Goal: Information Seeking & Learning: Find specific fact

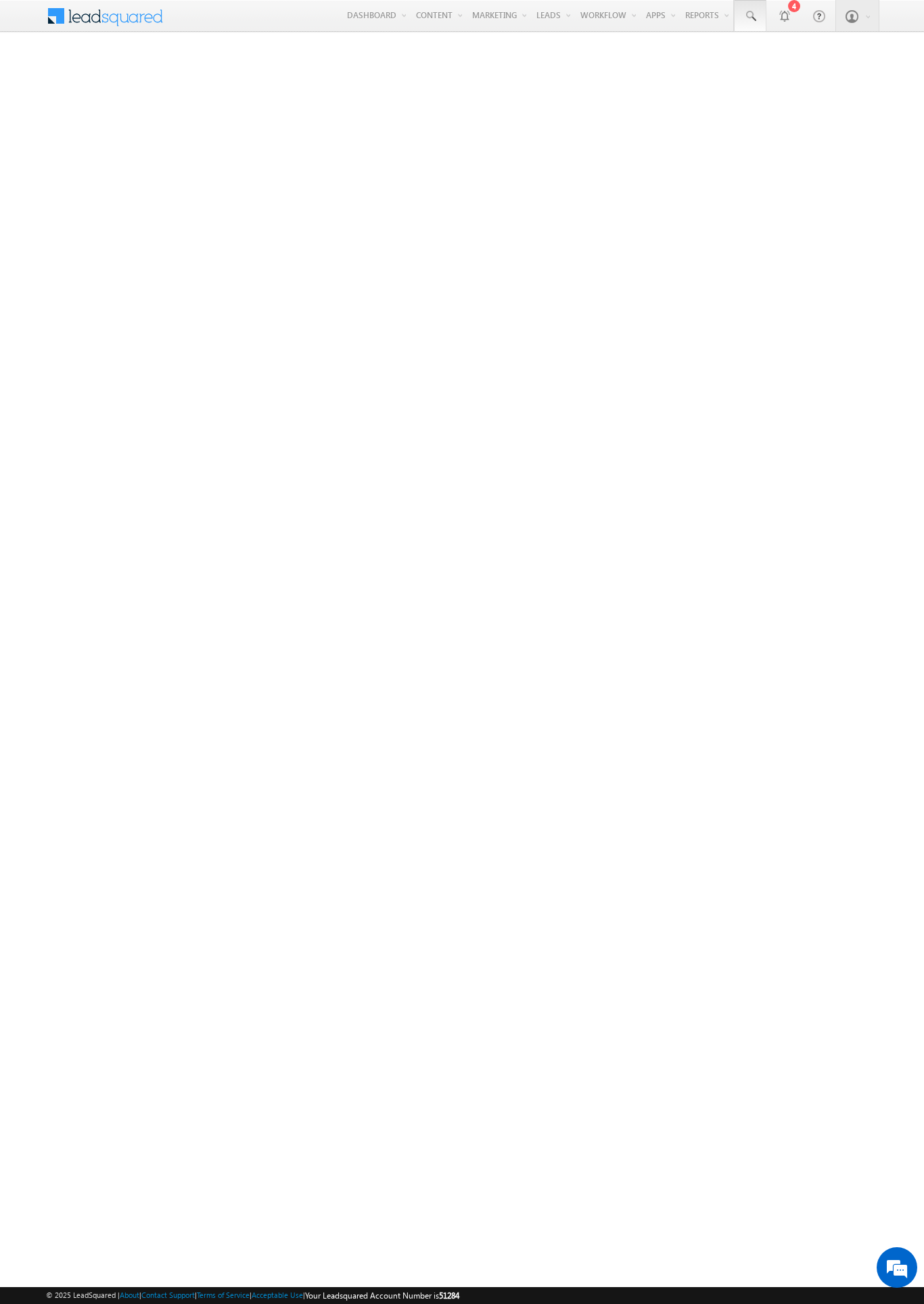
click at [750, 16] on span at bounding box center [750, 16] width 14 height 14
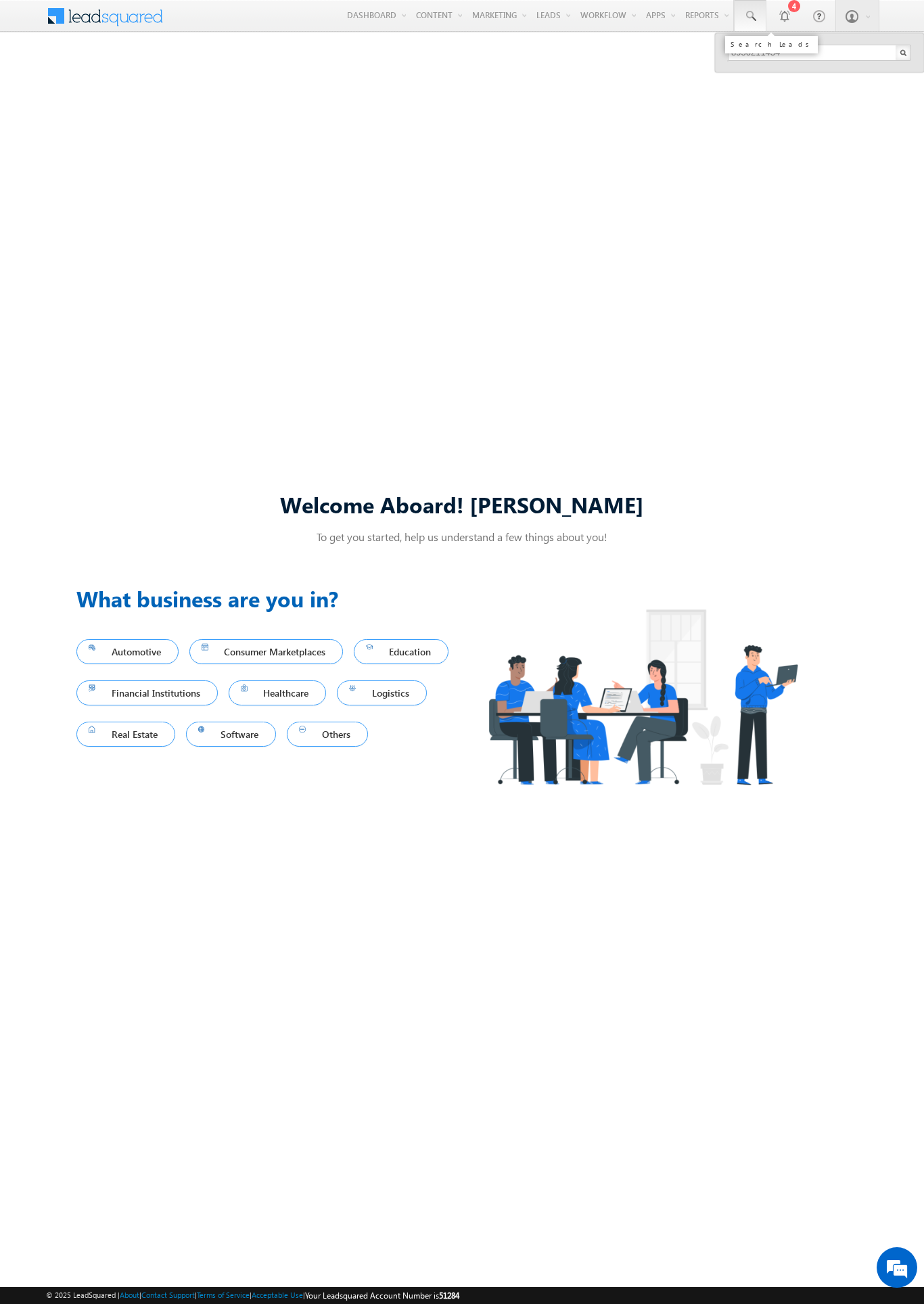
type input "8950211434"
click at [825, 72] on div "Charuvrat Mraz" at bounding box center [825, 72] width 181 height 15
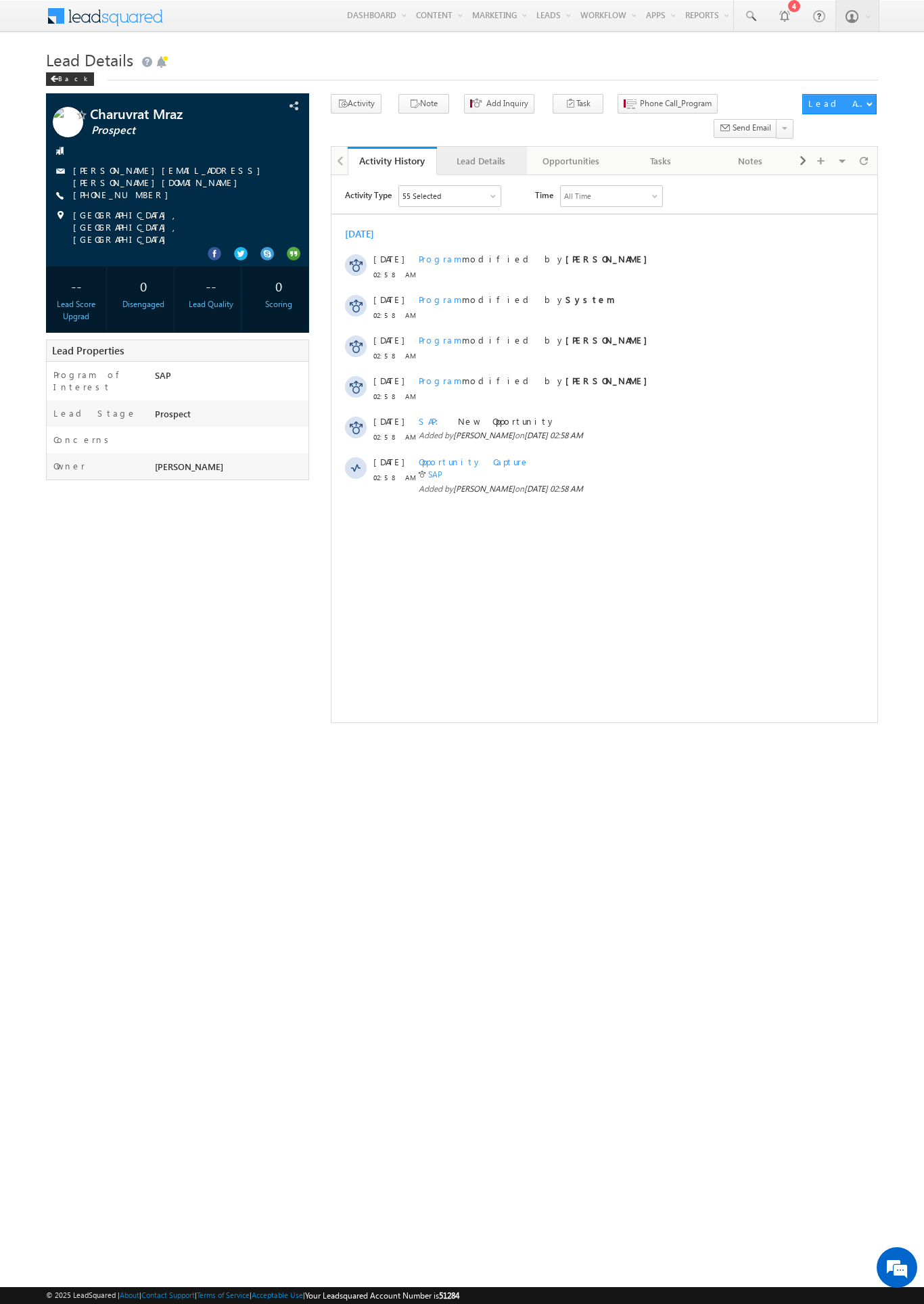
click at [481, 153] on div "Lead Details" at bounding box center [480, 161] width 66 height 16
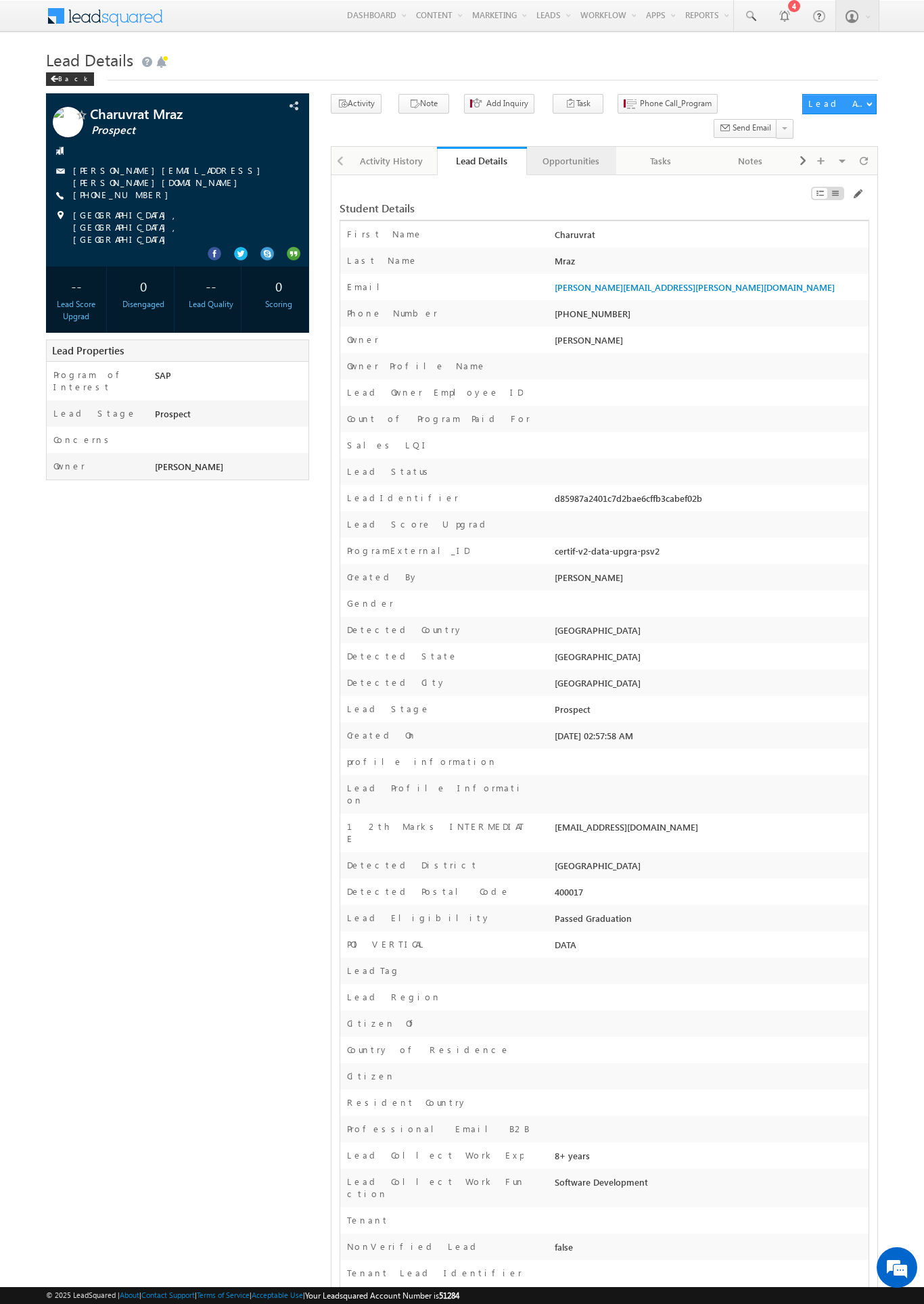
click at [570, 153] on div "Opportunities" at bounding box center [571, 161] width 66 height 16
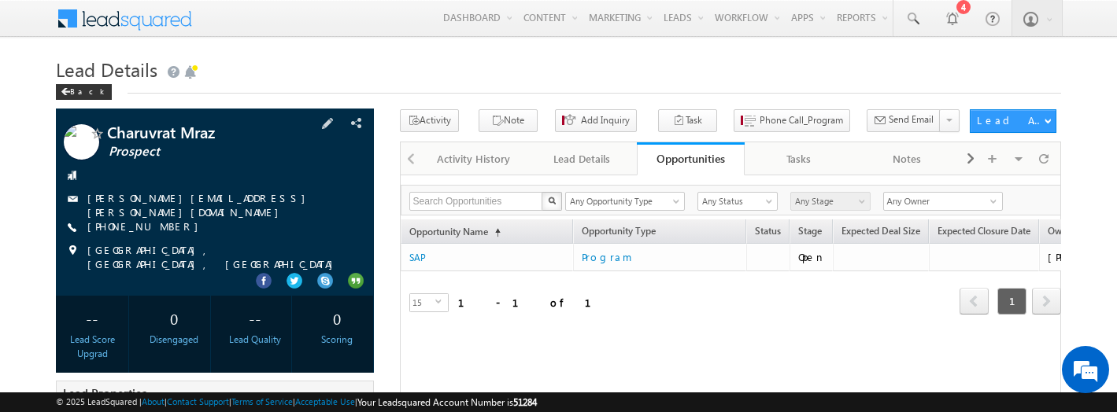
click at [156, 229] on span "[PHONE_NUMBER]" at bounding box center [146, 228] width 119 height 16
click at [168, 227] on div "[PHONE_NUMBER]" at bounding box center [215, 228] width 302 height 16
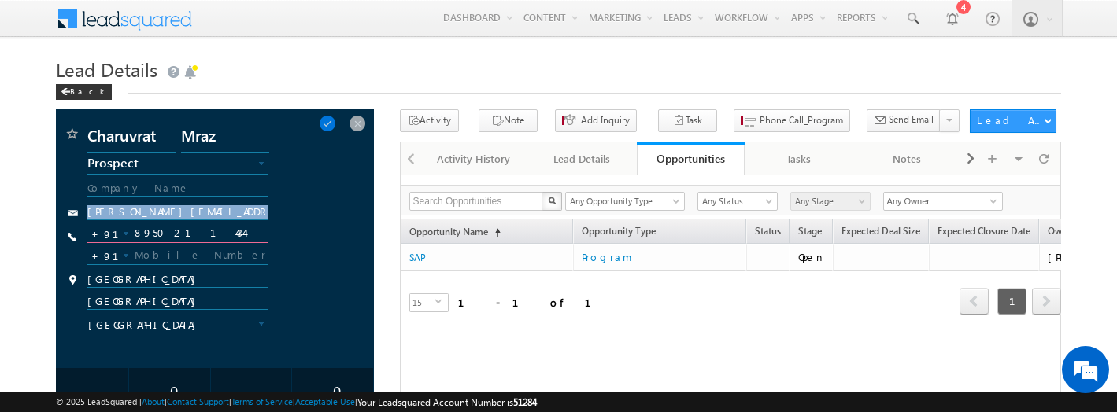
click at [190, 238] on input "8950211434" at bounding box center [177, 233] width 180 height 19
click at [360, 127] on span at bounding box center [357, 123] width 17 height 17
